Goal: Find specific fact: Find specific fact

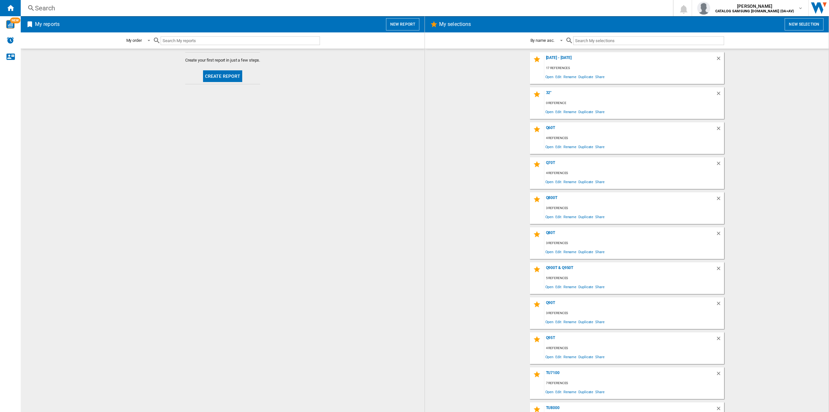
click at [53, 1] on div "Search Search 0 [PERSON_NAME] CATALOG SAMSUNG [DOMAIN_NAME] (DA+AV) CATALOG SAM…" at bounding box center [425, 8] width 808 height 16
click at [55, 6] on div "Search" at bounding box center [345, 8] width 621 height 9
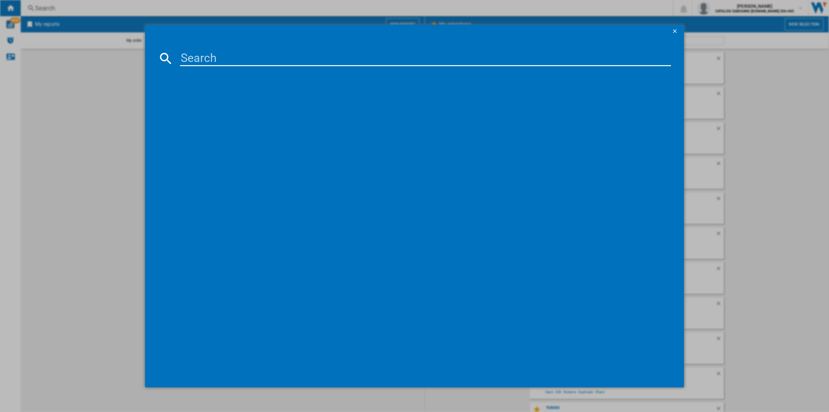
click at [206, 57] on input at bounding box center [425, 59] width 491 height 16
type input "65s90f"
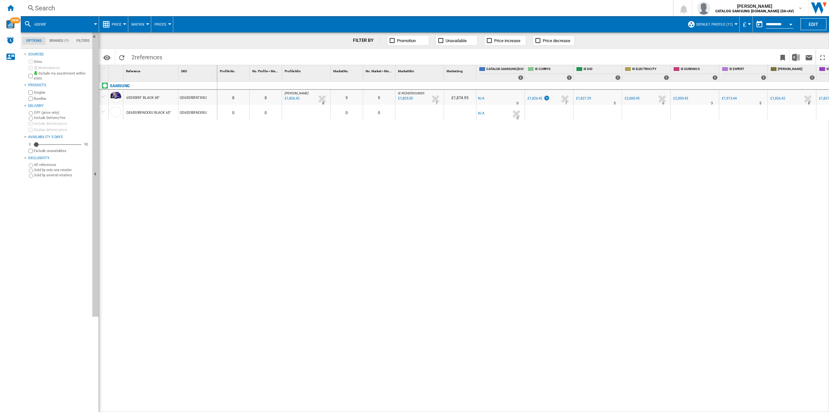
click at [750, 23] on md-menu "£ Argentin Peso Australian Dollar balboa Bolivia [GEOGRAPHIC_DATA] Bulgarian le…" at bounding box center [746, 24] width 13 height 16
click at [746, 24] on button "£" at bounding box center [746, 24] width 6 height 16
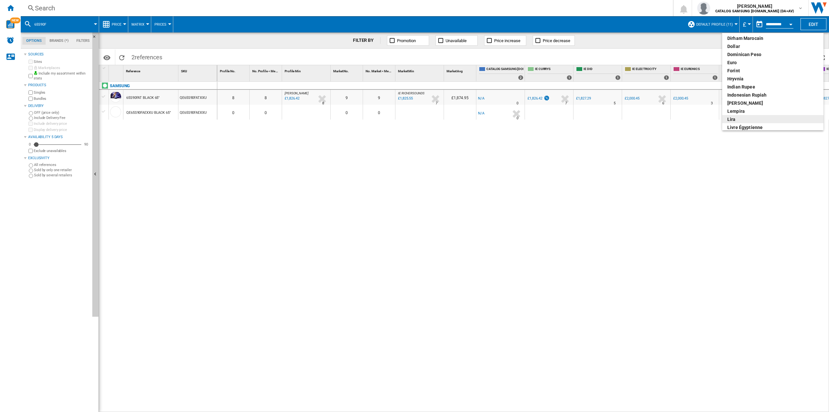
scroll to position [97, 0]
click at [733, 62] on div "euro" at bounding box center [772, 64] width 91 height 6
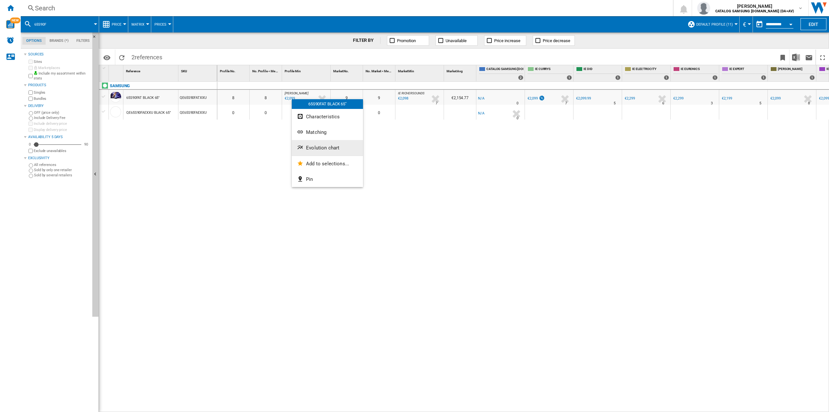
click at [314, 141] on button "Evolution chart" at bounding box center [327, 148] width 71 height 16
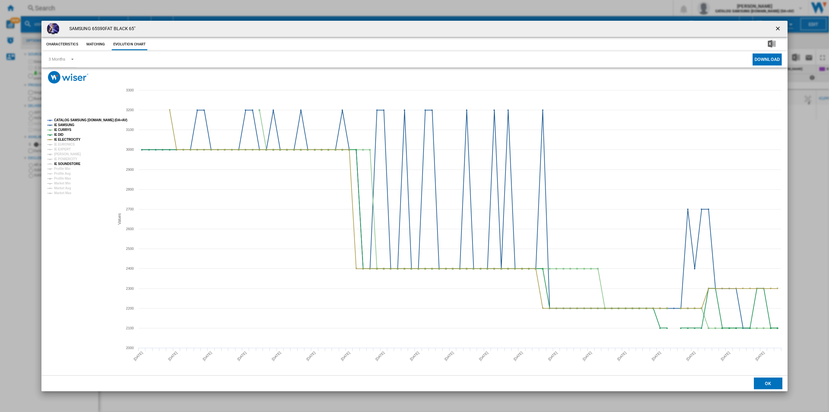
click at [72, 163] on tspan "IE SOUNDSTORE" at bounding box center [67, 164] width 27 height 4
click at [72, 156] on tspan "[PERSON_NAME]" at bounding box center [67, 154] width 27 height 4
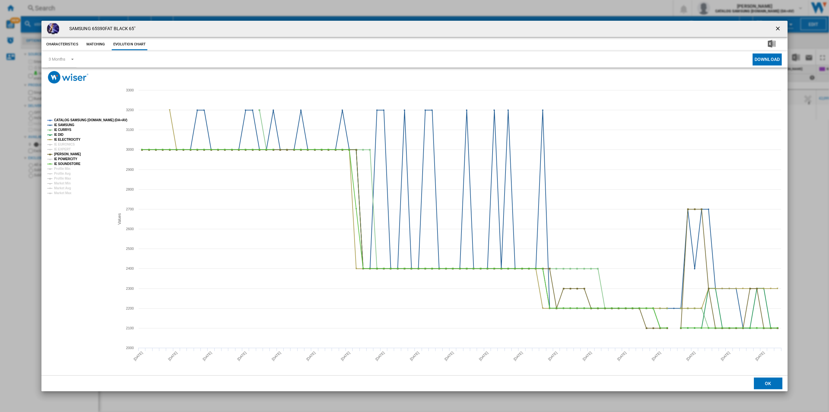
click at [68, 158] on tspan "IE POWERCITY" at bounding box center [65, 159] width 23 height 4
click at [65, 150] on tspan "IE EXPERT" at bounding box center [62, 149] width 17 height 4
click at [66, 145] on tspan "IE EURONICS" at bounding box center [64, 144] width 21 height 4
